Goal: Find specific page/section

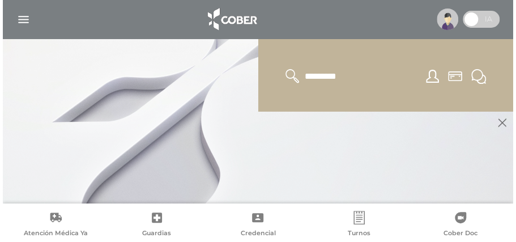
scroll to position [23, 0]
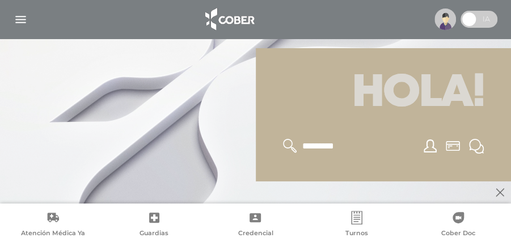
click at [16, 19] on img "button" at bounding box center [21, 19] width 14 height 14
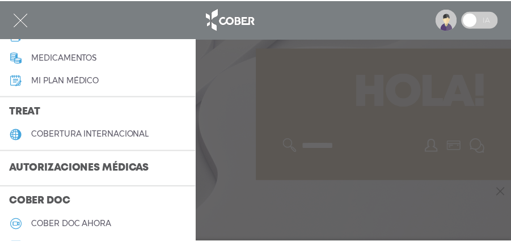
scroll to position [227, 0]
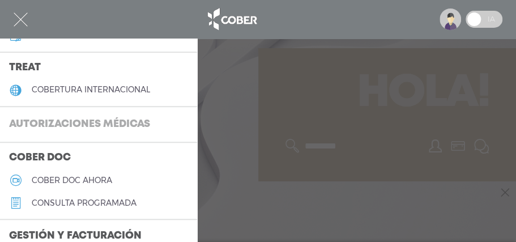
click at [71, 122] on h3 "Autorizaciones médicas" at bounding box center [79, 125] width 159 height 22
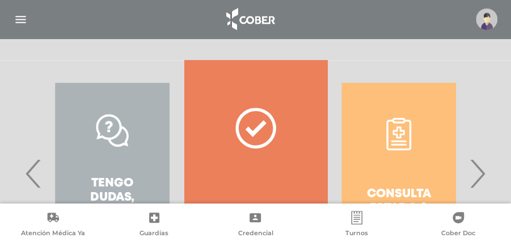
scroll to position [227, 0]
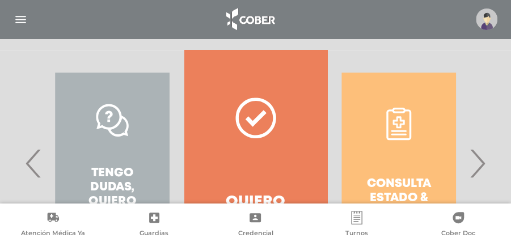
click at [479, 174] on span "›" at bounding box center [477, 163] width 22 height 61
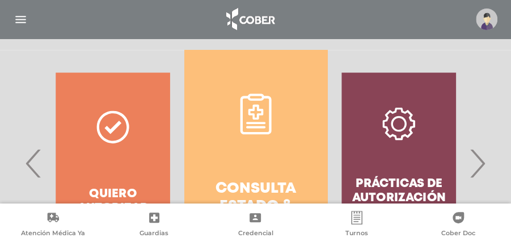
click at [242, 128] on icon at bounding box center [255, 114] width 31 height 41
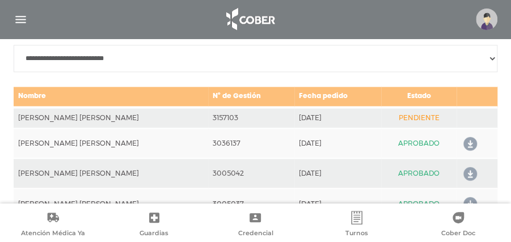
scroll to position [579, 0]
